Goal: Transaction & Acquisition: Purchase product/service

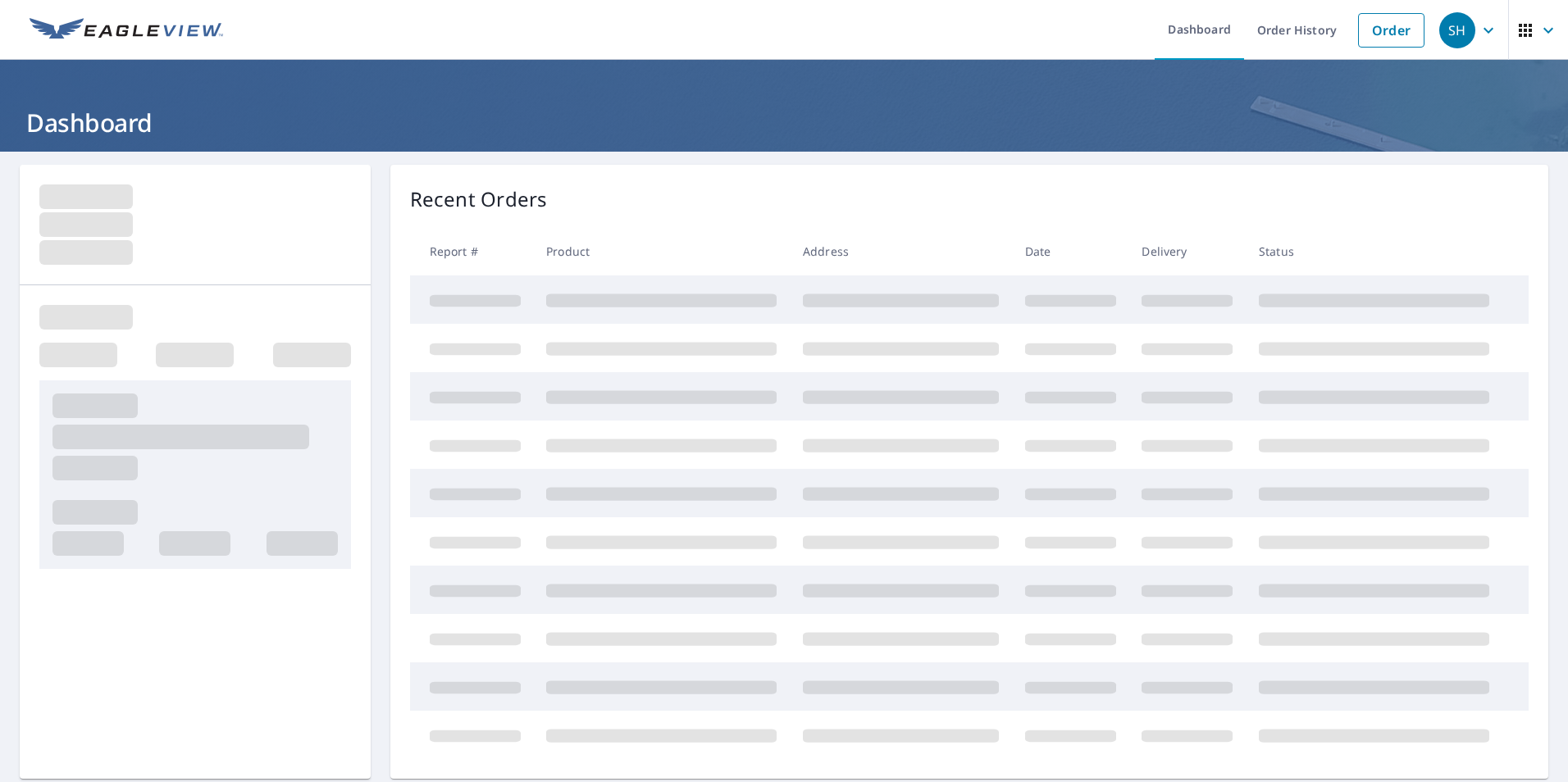
click at [1388, 35] on link "Order" at bounding box center [1391, 30] width 66 height 34
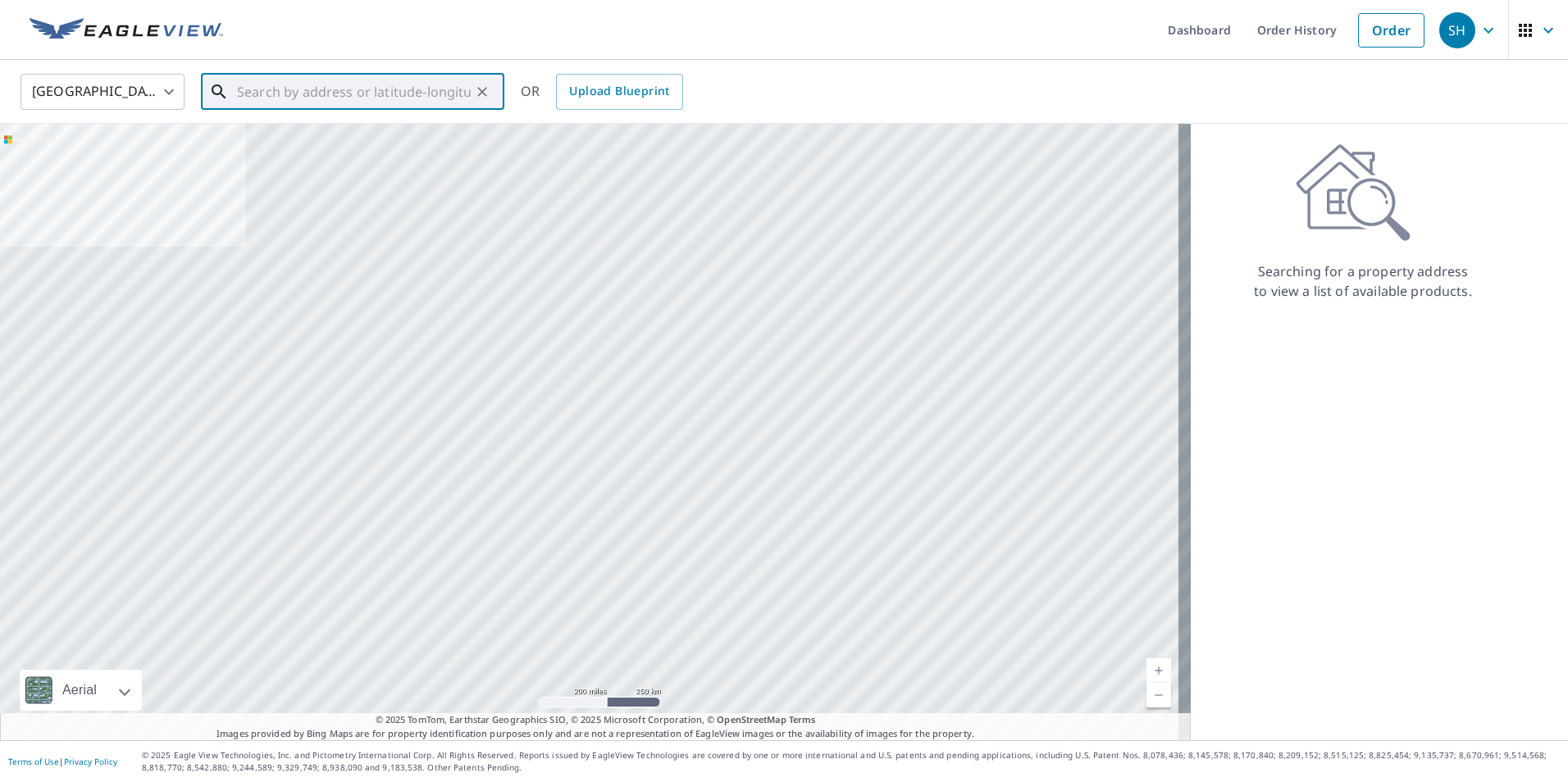
click at [375, 98] on input "text" at bounding box center [354, 92] width 234 height 46
paste input "[STREET_ADDRESS]"
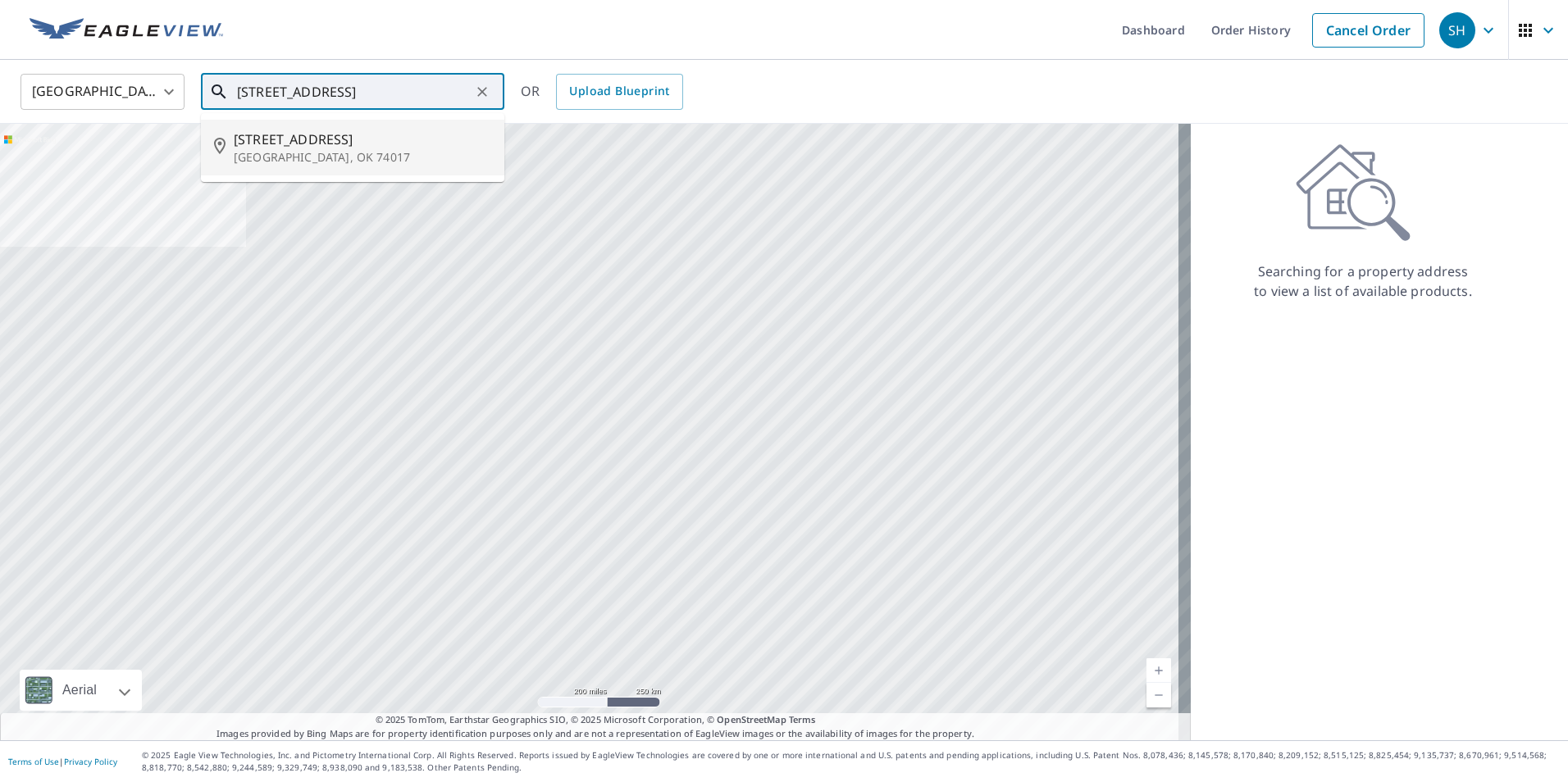
click at [323, 149] on p "[GEOGRAPHIC_DATA], OK 74017" at bounding box center [363, 158] width 258 height 16
type input "[STREET_ADDRESS]"
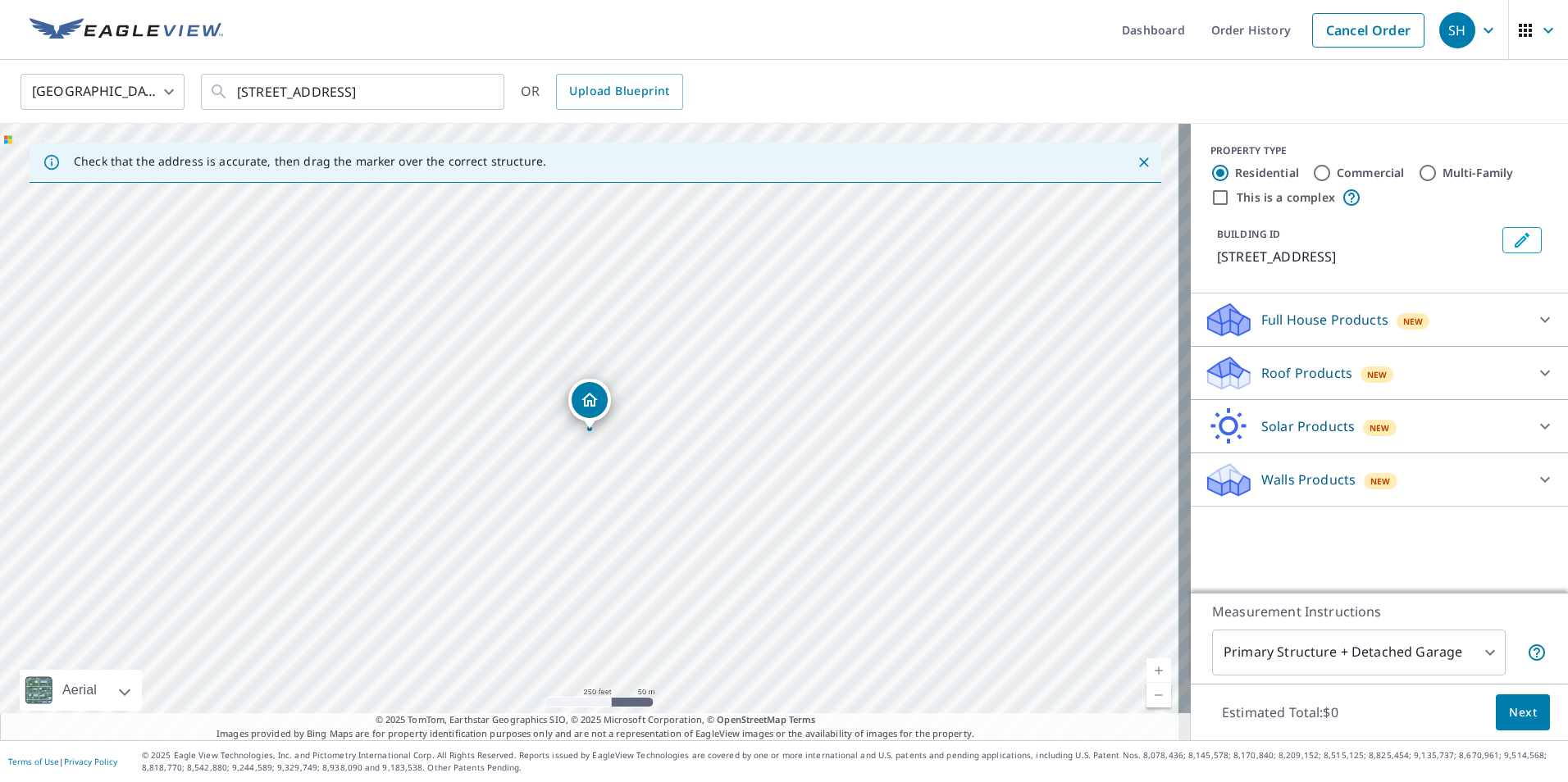
click at [1293, 365] on p "Roof Products" at bounding box center [1306, 373] width 91 height 20
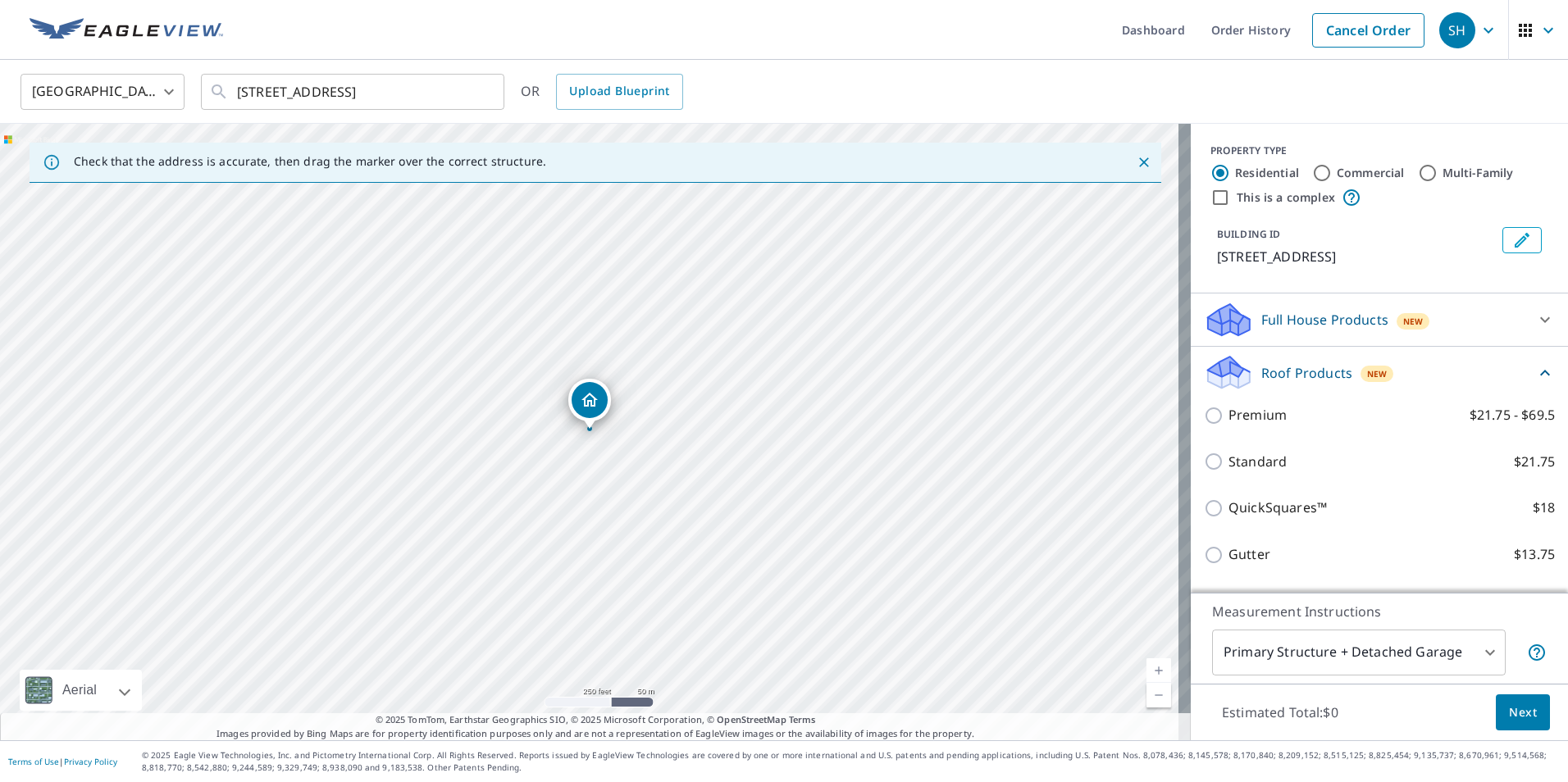
click at [1249, 418] on p "Premium" at bounding box center [1257, 414] width 58 height 21
click at [1228, 418] on input "Premium $21.75 - $69.5" at bounding box center [1216, 415] width 25 height 20
checkbox input "true"
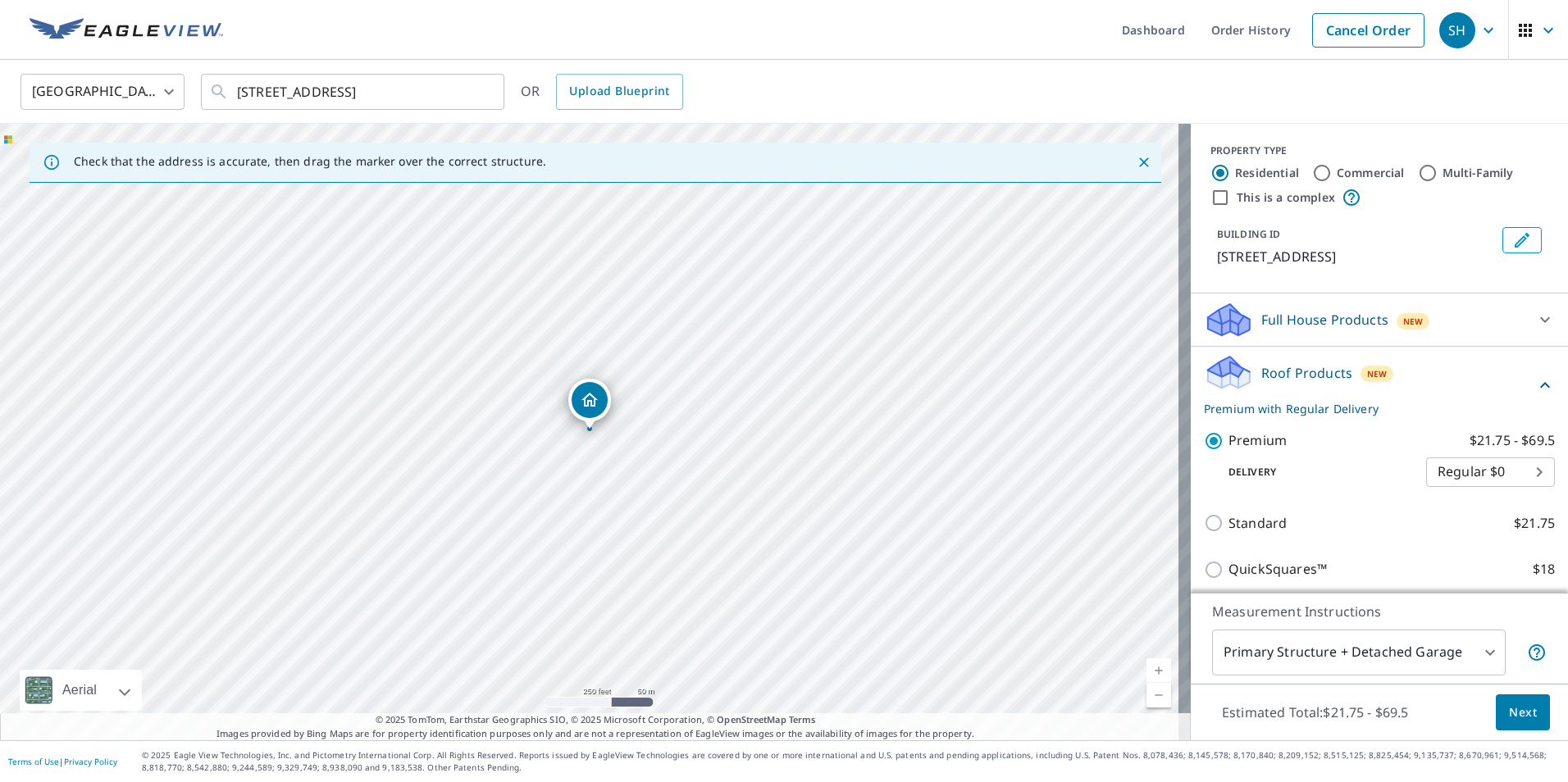
click at [1527, 696] on button "Next" at bounding box center [1523, 712] width 54 height 37
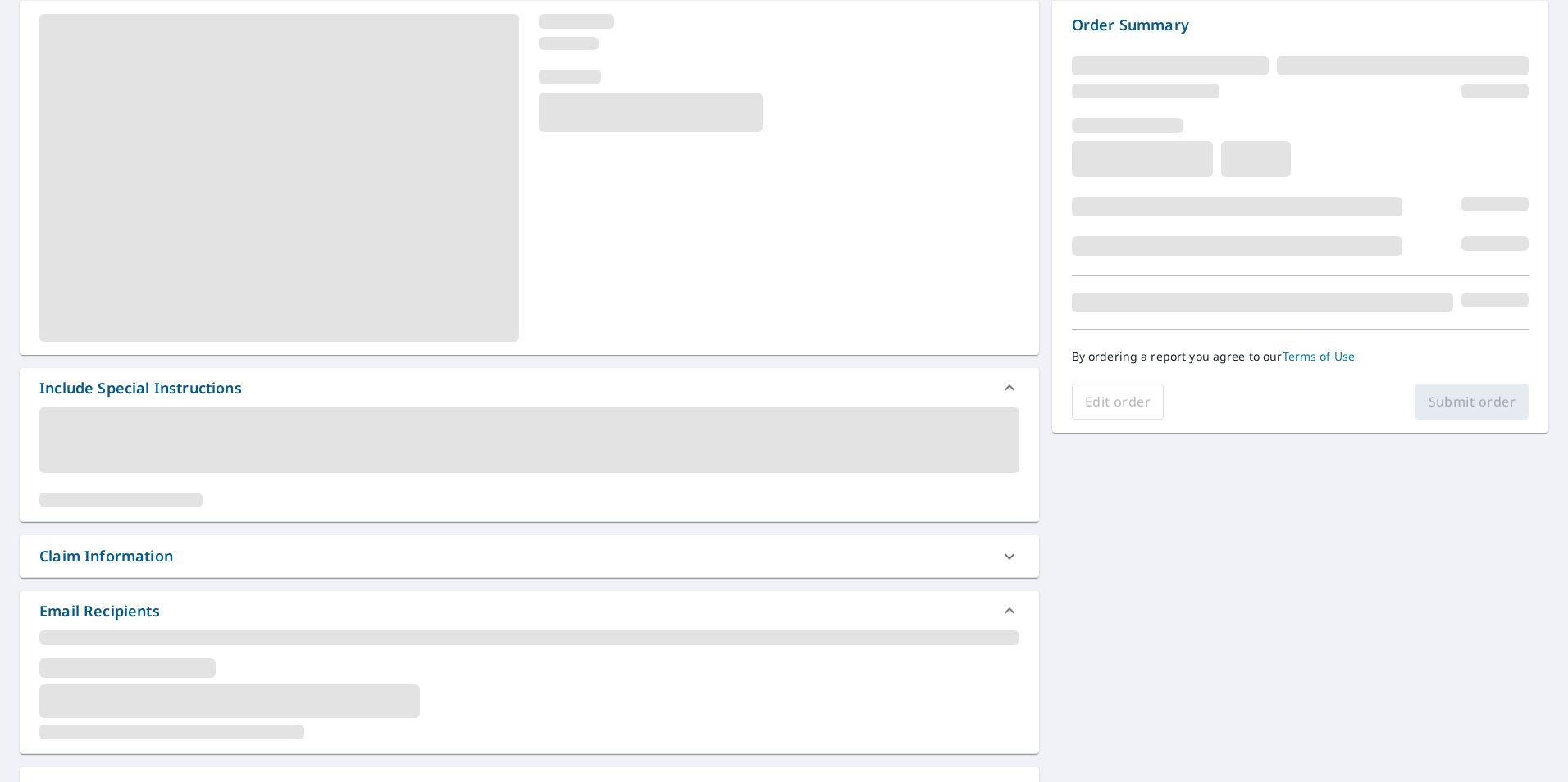
click at [218, 556] on div "Claim Information" at bounding box center [515, 556] width 951 height 22
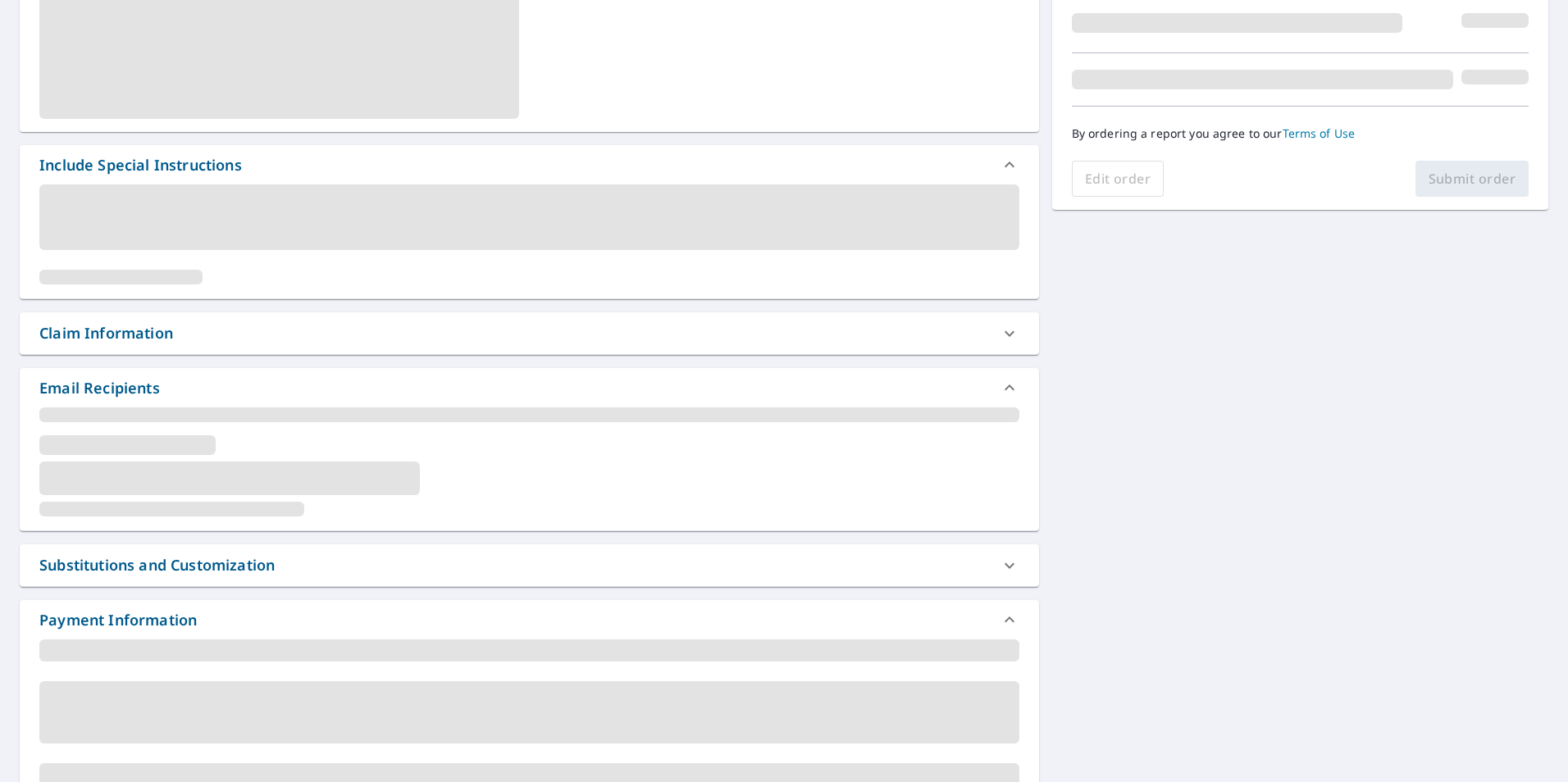
scroll to position [409, 0]
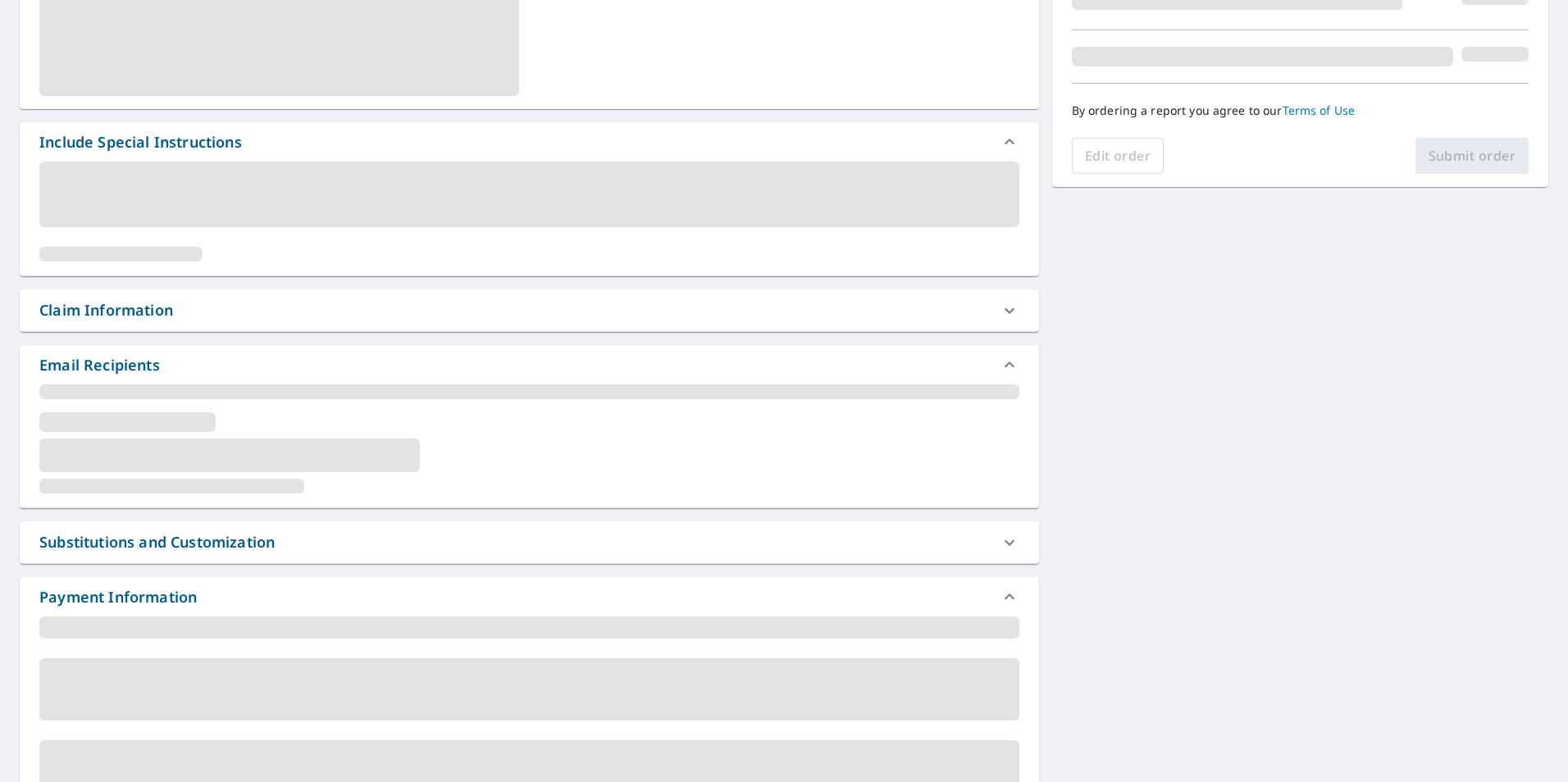
click at [180, 304] on div "Claim Information" at bounding box center [515, 310] width 951 height 22
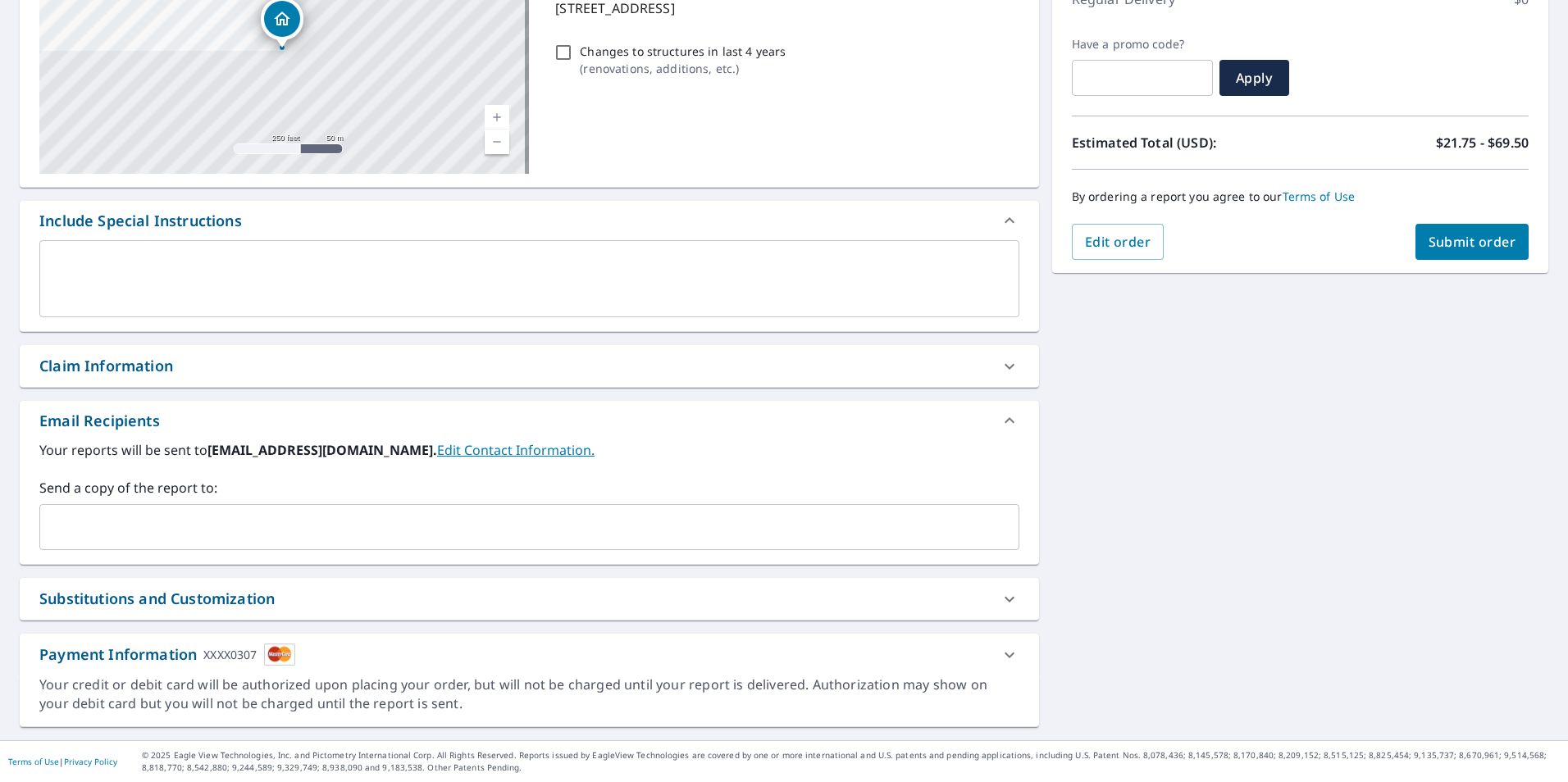
scroll to position [250, 0]
click at [173, 362] on div "Claim Information" at bounding box center [106, 365] width 134 height 22
checkbox input "true"
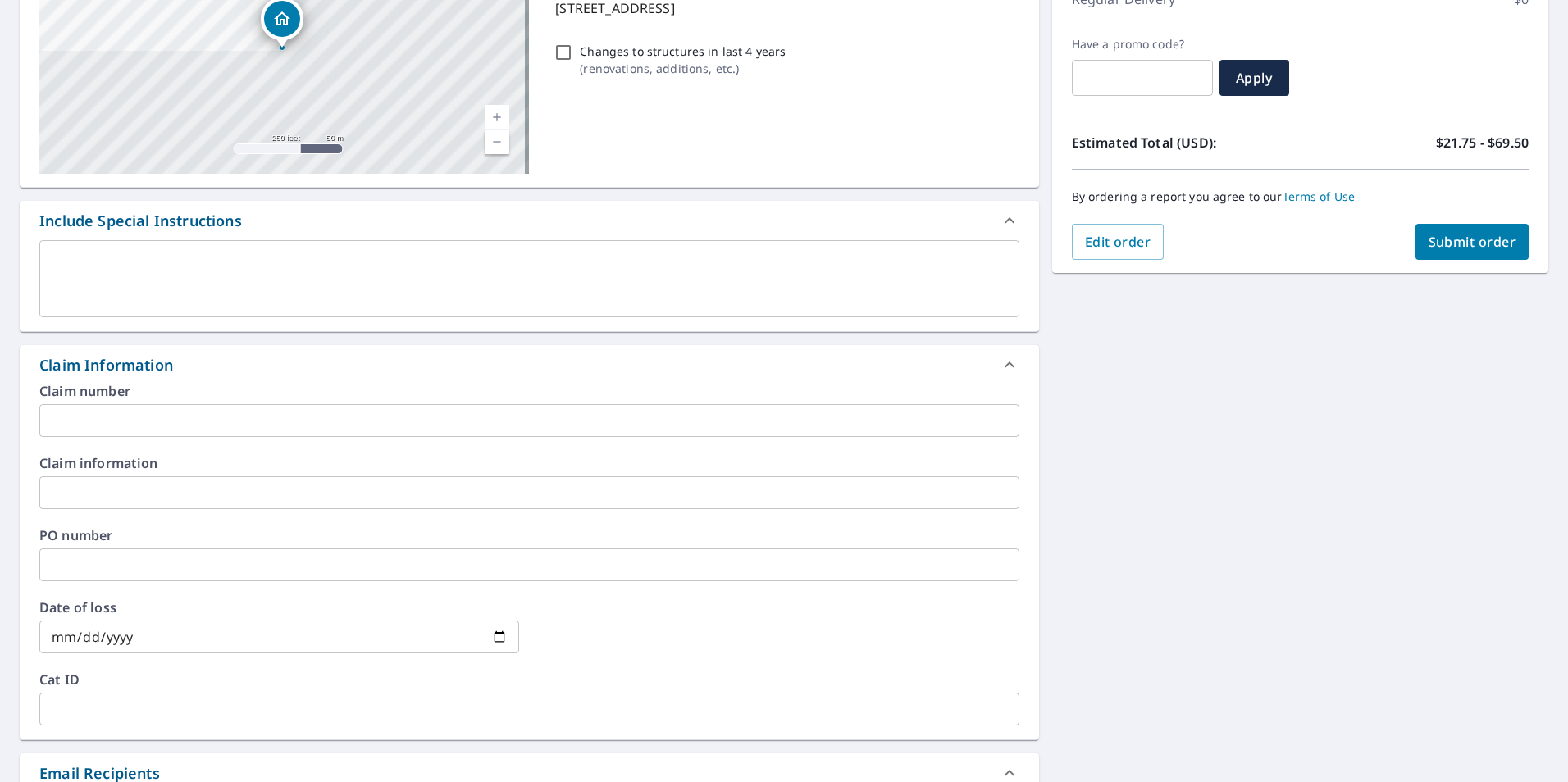
click at [171, 412] on input "text" at bounding box center [529, 420] width 979 height 33
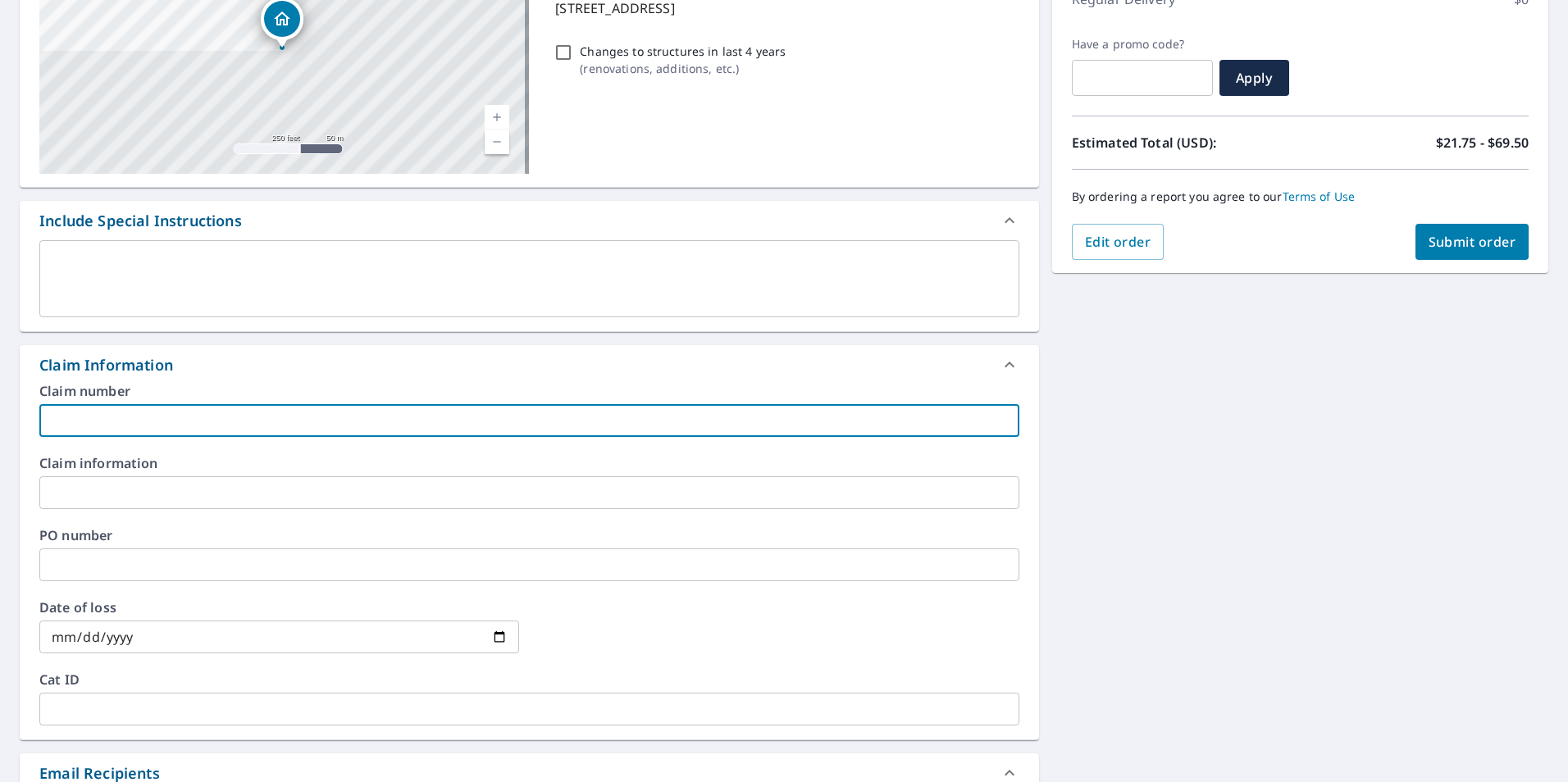
paste input "20618636"
type input "20618636"
checkbox input "true"
type input "20618636"
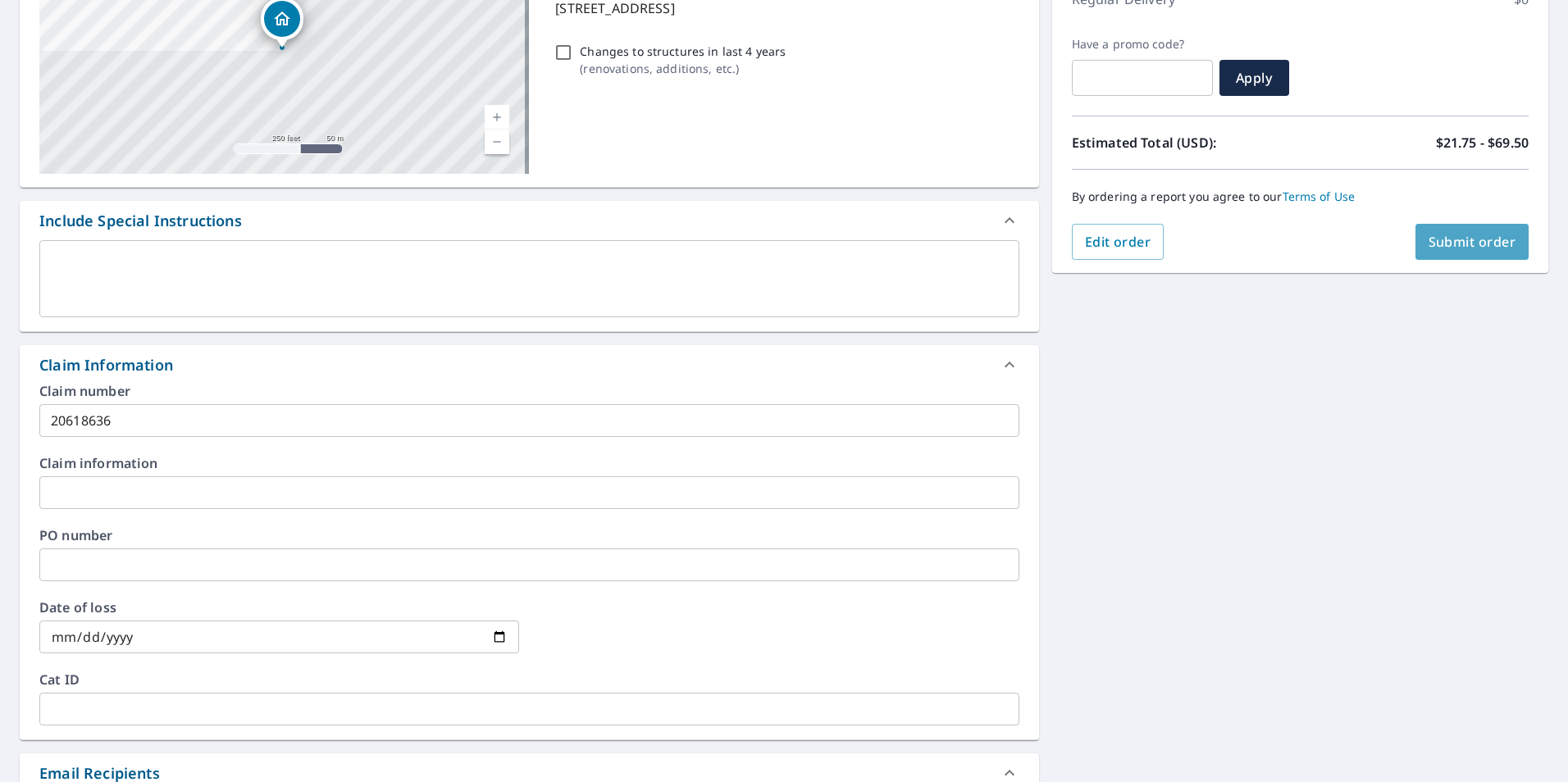
click at [1457, 233] on span "Submit order" at bounding box center [1472, 242] width 88 height 18
checkbox input "true"
